Goal: Find specific page/section: Find specific page/section

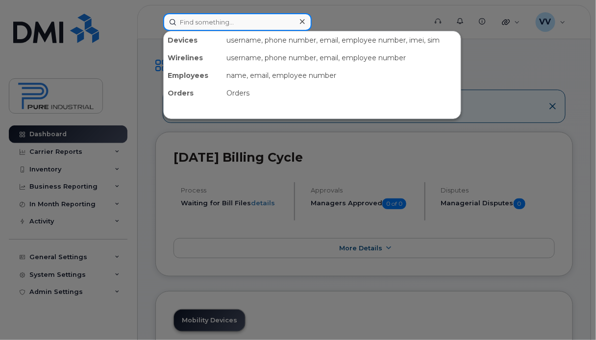
click at [221, 20] on input at bounding box center [237, 22] width 149 height 18
type input "calvin"
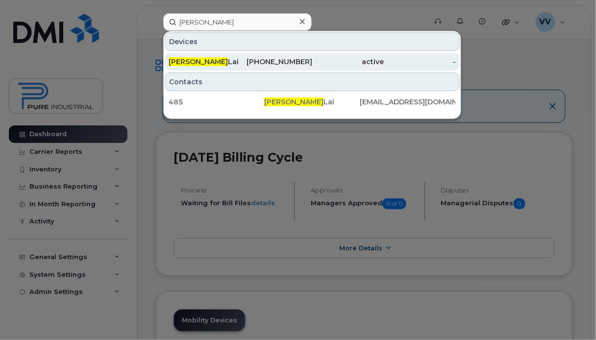
click at [265, 60] on div "647-232-6294" at bounding box center [277, 62] width 72 height 10
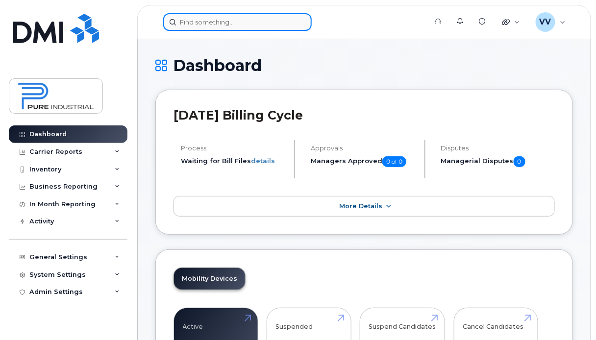
click at [211, 25] on input at bounding box center [237, 22] width 149 height 18
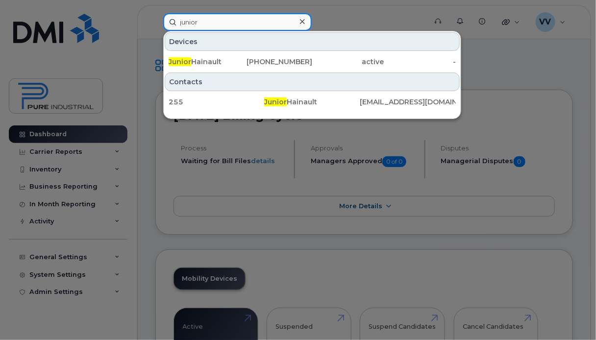
type input "junior"
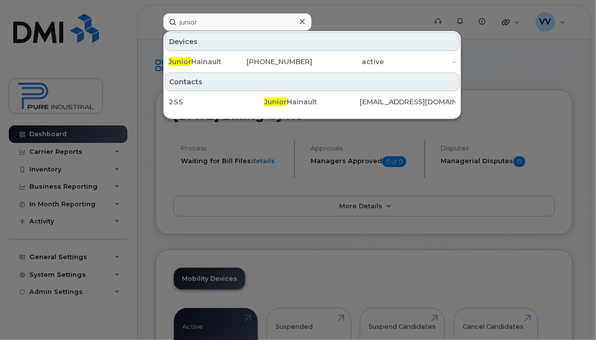
click at [302, 17] on div at bounding box center [302, 22] width 14 height 14
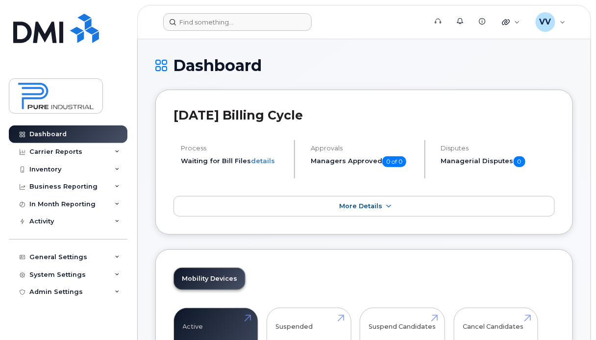
click at [368, 23] on form at bounding box center [291, 22] width 257 height 18
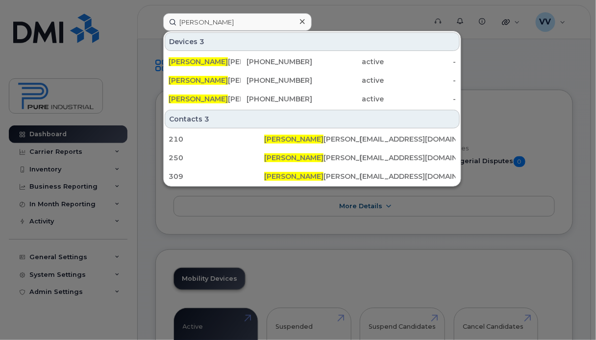
type input "[PERSON_NAME]"
click at [302, 18] on icon at bounding box center [302, 22] width 5 height 8
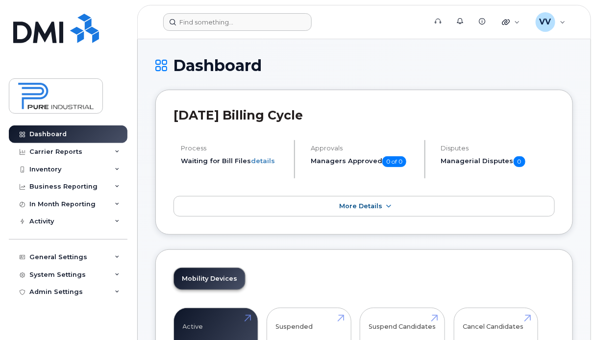
click at [352, 19] on form at bounding box center [291, 22] width 257 height 18
click at [376, 19] on form at bounding box center [291, 22] width 257 height 18
click at [373, 18] on form at bounding box center [291, 22] width 257 height 18
click at [377, 18] on form at bounding box center [291, 22] width 257 height 18
click at [345, 76] on div "Dashboard" at bounding box center [364, 73] width 418 height 33
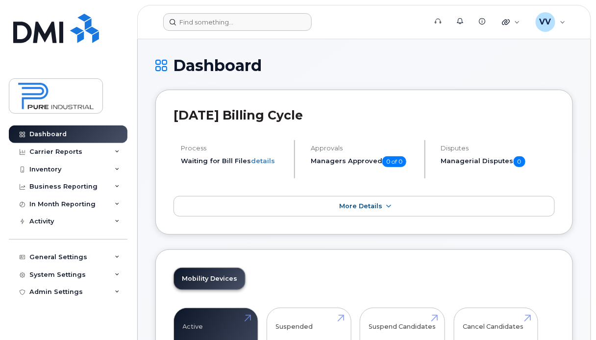
click at [351, 25] on form at bounding box center [291, 22] width 257 height 18
click at [361, 18] on form at bounding box center [291, 22] width 257 height 18
click at [370, 16] on form at bounding box center [291, 22] width 257 height 18
click at [380, 16] on form at bounding box center [291, 22] width 257 height 18
click at [376, 16] on form at bounding box center [291, 22] width 257 height 18
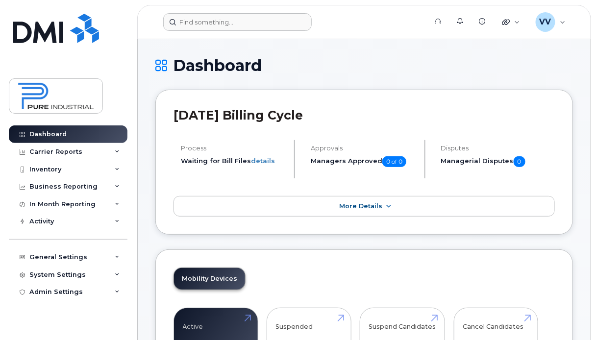
click at [379, 16] on form at bounding box center [291, 22] width 257 height 18
click at [364, 72] on h1 "Dashboard" at bounding box center [364, 65] width 418 height 17
click at [362, 59] on h1 "Dashboard" at bounding box center [364, 65] width 418 height 17
click at [362, 61] on h1 "Dashboard" at bounding box center [364, 65] width 418 height 17
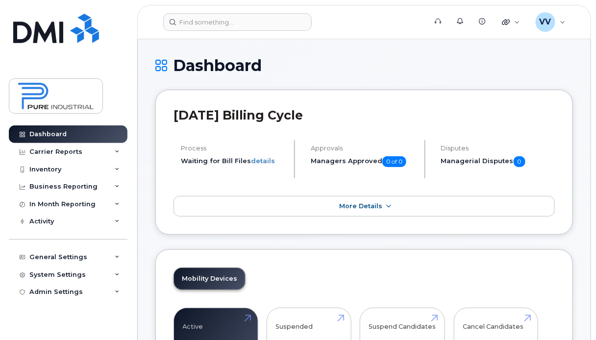
click at [362, 61] on h1 "Dashboard" at bounding box center [364, 65] width 418 height 17
click at [361, 59] on h1 "Dashboard" at bounding box center [364, 65] width 418 height 17
click at [363, 57] on h1 "Dashboard" at bounding box center [364, 65] width 418 height 17
click at [374, 13] on form at bounding box center [291, 22] width 257 height 18
click at [368, 17] on form at bounding box center [291, 22] width 257 height 18
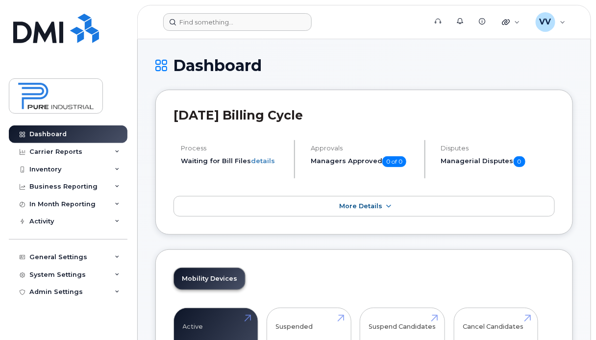
click at [379, 14] on form at bounding box center [291, 22] width 257 height 18
click at [366, 99] on div "July 2025 Billing Cycle Process Waiting for Bill Files details Approvals Manage…" at bounding box center [364, 162] width 418 height 145
click at [356, 102] on div "July 2025 Billing Cycle Process Waiting for Bill Files details Approvals Manage…" at bounding box center [364, 162] width 418 height 145
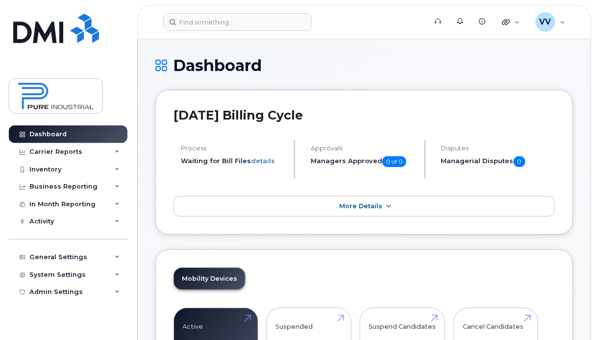
click at [352, 104] on div "July 2025 Billing Cycle Process Waiting for Bill Files details Approvals Manage…" at bounding box center [364, 162] width 418 height 145
click at [270, 111] on h2 "[DATE] Billing Cycle" at bounding box center [364, 115] width 381 height 15
drag, startPoint x: 270, startPoint y: 111, endPoint x: 336, endPoint y: 116, distance: 66.3
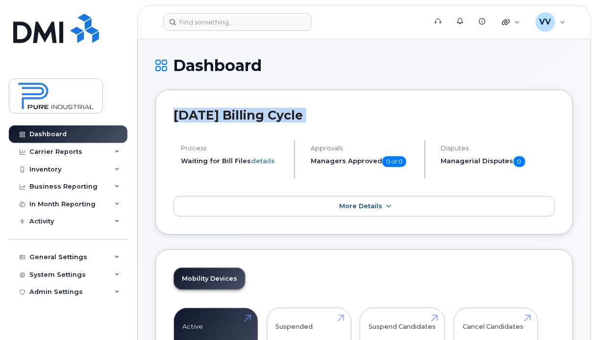
click at [336, 116] on h2 "[DATE] Billing Cycle" at bounding box center [364, 115] width 381 height 15
click at [242, 112] on h2 "[DATE] Billing Cycle" at bounding box center [364, 115] width 381 height 15
drag, startPoint x: 242, startPoint y: 112, endPoint x: 210, endPoint y: 111, distance: 31.9
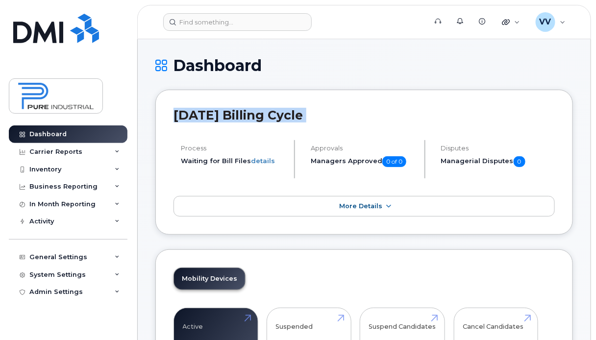
click at [210, 111] on h2 "[DATE] Billing Cycle" at bounding box center [364, 115] width 381 height 15
click at [205, 111] on h2 "[DATE] Billing Cycle" at bounding box center [364, 115] width 381 height 15
drag, startPoint x: 205, startPoint y: 111, endPoint x: 191, endPoint y: 116, distance: 15.0
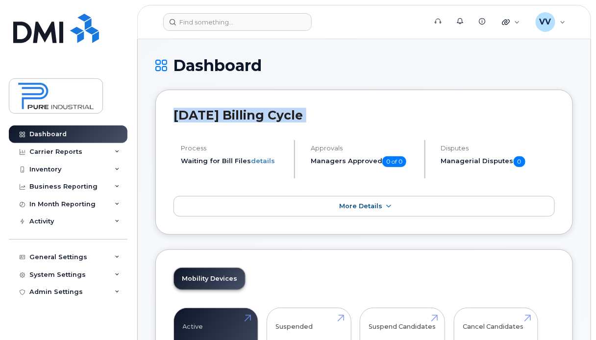
click at [191, 116] on h2 "[DATE] Billing Cycle" at bounding box center [364, 115] width 381 height 15
drag, startPoint x: 191, startPoint y: 116, endPoint x: 215, endPoint y: 116, distance: 24.0
click at [215, 116] on h2 "[DATE] Billing Cycle" at bounding box center [364, 115] width 381 height 15
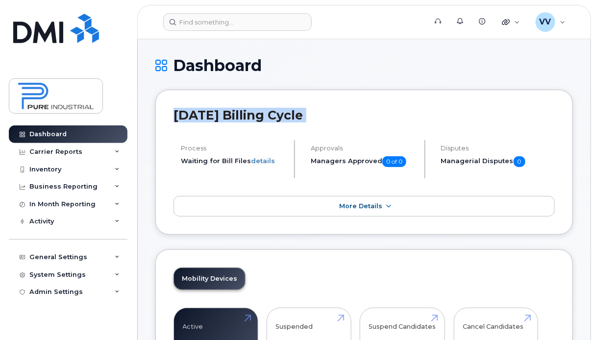
click at [215, 116] on h2 "[DATE] Billing Cycle" at bounding box center [364, 115] width 381 height 15
drag, startPoint x: 215, startPoint y: 116, endPoint x: 279, endPoint y: 120, distance: 63.9
click at [279, 120] on h2 "[DATE] Billing Cycle" at bounding box center [364, 115] width 381 height 15
click at [301, 114] on h2 "[DATE] Billing Cycle" at bounding box center [364, 115] width 381 height 15
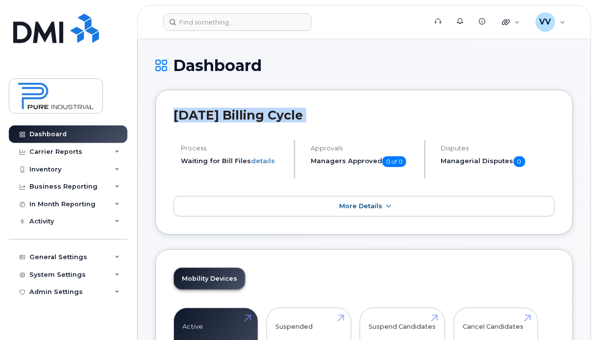
drag, startPoint x: 301, startPoint y: 114, endPoint x: 330, endPoint y: 115, distance: 29.4
click at [330, 115] on h2 "[DATE] Billing Cycle" at bounding box center [364, 115] width 381 height 15
click at [256, 113] on h2 "[DATE] Billing Cycle" at bounding box center [364, 115] width 381 height 15
drag, startPoint x: 256, startPoint y: 113, endPoint x: 224, endPoint y: 112, distance: 32.4
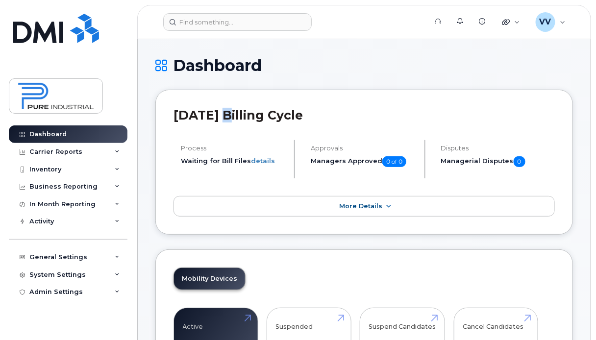
click at [224, 112] on h2 "[DATE] Billing Cycle" at bounding box center [364, 115] width 381 height 15
drag, startPoint x: 224, startPoint y: 112, endPoint x: 198, endPoint y: 112, distance: 26.5
click at [198, 112] on h2 "[DATE] Billing Cycle" at bounding box center [364, 115] width 381 height 15
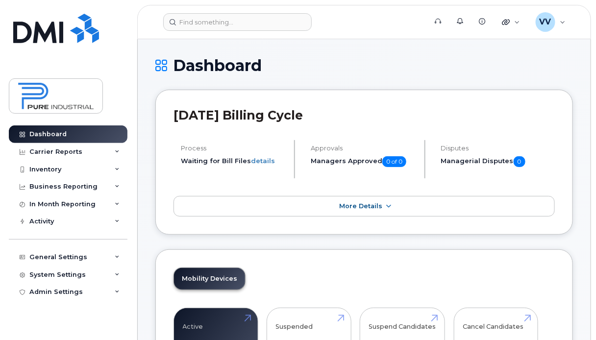
click at [231, 114] on h2 "[DATE] Billing Cycle" at bounding box center [364, 115] width 381 height 15
drag, startPoint x: 231, startPoint y: 114, endPoint x: 267, endPoint y: 114, distance: 35.8
click at [267, 114] on h2 "[DATE] Billing Cycle" at bounding box center [364, 115] width 381 height 15
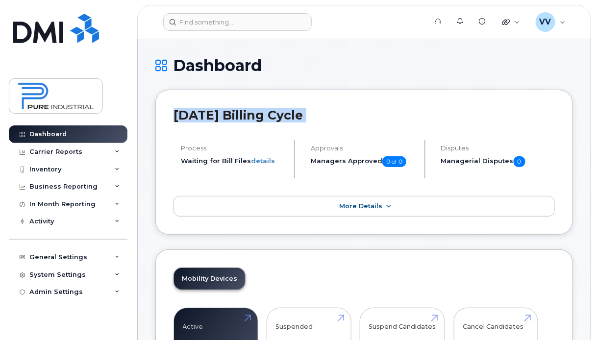
click at [267, 114] on h2 "[DATE] Billing Cycle" at bounding box center [364, 115] width 381 height 15
drag, startPoint x: 267, startPoint y: 114, endPoint x: 339, endPoint y: 117, distance: 72.1
click at [339, 117] on h2 "[DATE] Billing Cycle" at bounding box center [364, 115] width 381 height 15
click at [354, 115] on h2 "[DATE] Billing Cycle" at bounding box center [364, 115] width 381 height 15
click at [364, 66] on h1 "Dashboard" at bounding box center [364, 65] width 418 height 17
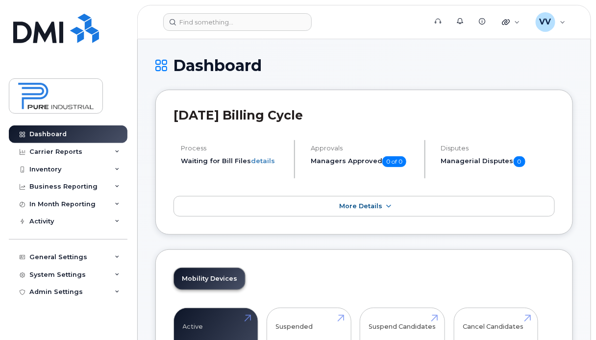
click at [360, 62] on h1 "Dashboard" at bounding box center [364, 65] width 418 height 17
click at [360, 61] on h1 "Dashboard" at bounding box center [364, 65] width 418 height 17
drag, startPoint x: 256, startPoint y: 69, endPoint x: 207, endPoint y: 63, distance: 49.9
click at [207, 63] on h1 "Dashboard" at bounding box center [364, 65] width 418 height 17
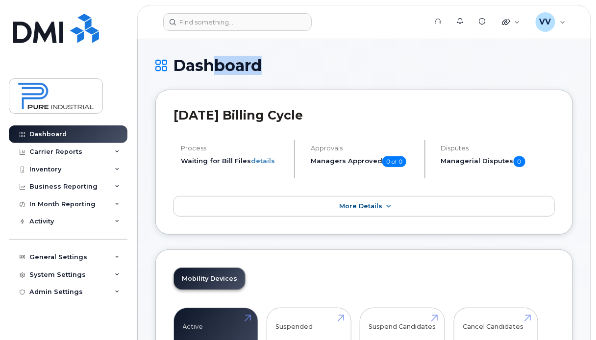
click at [207, 63] on h1 "Dashboard" at bounding box center [364, 65] width 418 height 17
drag, startPoint x: 207, startPoint y: 63, endPoint x: 260, endPoint y: 73, distance: 54.4
click at [260, 73] on h1 "Dashboard" at bounding box center [364, 65] width 418 height 17
click at [214, 66] on h1 "Dashboard" at bounding box center [364, 65] width 418 height 17
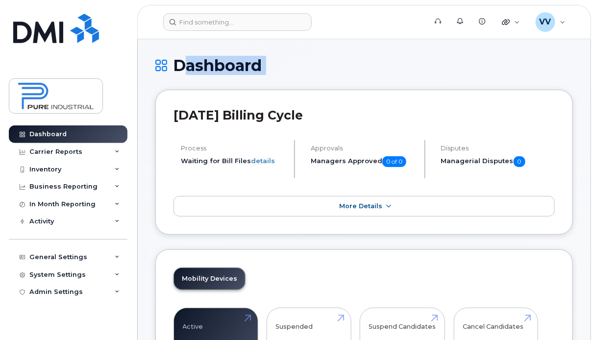
click at [214, 66] on h1 "Dashboard" at bounding box center [364, 65] width 418 height 17
drag, startPoint x: 214, startPoint y: 66, endPoint x: 283, endPoint y: 69, distance: 69.2
click at [283, 69] on h1 "Dashboard" at bounding box center [364, 65] width 418 height 17
click at [208, 60] on h1 "Dashboard" at bounding box center [364, 65] width 418 height 17
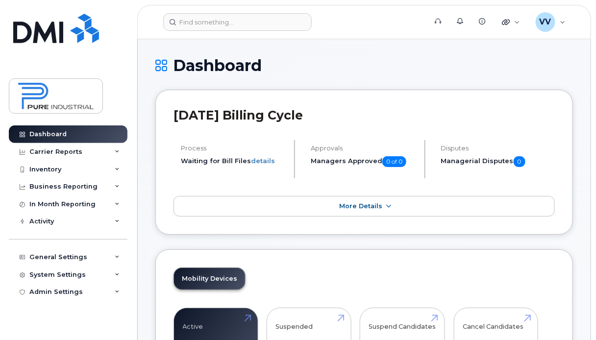
click at [208, 60] on h1 "Dashboard" at bounding box center [364, 65] width 418 height 17
drag, startPoint x: 208, startPoint y: 60, endPoint x: 295, endPoint y: 72, distance: 87.5
click at [295, 72] on h1 "Dashboard" at bounding box center [364, 65] width 418 height 17
click at [307, 70] on h1 "Dashboard" at bounding box center [364, 65] width 418 height 17
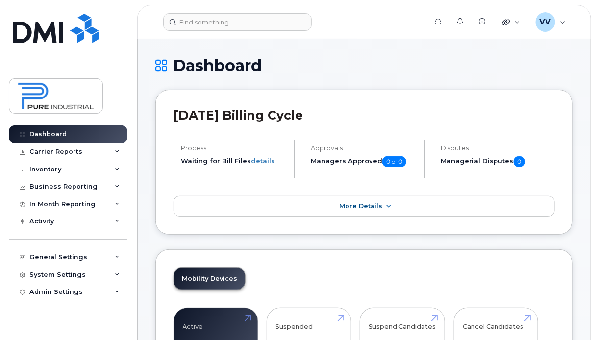
click at [349, 69] on h1 "Dashboard" at bounding box center [364, 65] width 418 height 17
click at [354, 59] on h1 "Dashboard" at bounding box center [364, 65] width 418 height 17
click at [355, 59] on h1 "Dashboard" at bounding box center [364, 65] width 418 height 17
click at [356, 59] on h1 "Dashboard" at bounding box center [364, 65] width 418 height 17
click at [359, 59] on h1 "Dashboard" at bounding box center [364, 65] width 418 height 17
